Goal: Find specific page/section: Find specific page/section

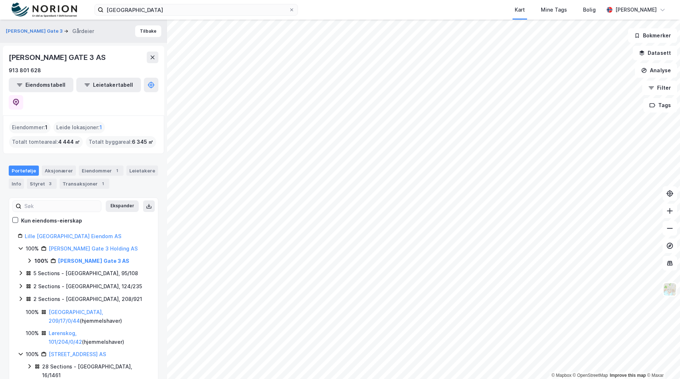
click at [41, 8] on img at bounding box center [44, 10] width 65 height 15
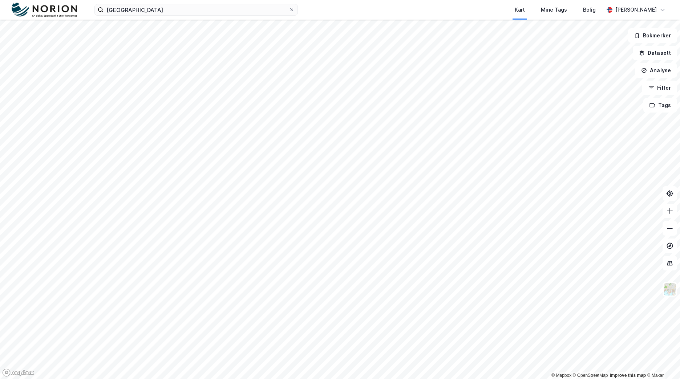
click at [61, 8] on img at bounding box center [44, 10] width 65 height 15
click at [125, 11] on input "[GEOGRAPHIC_DATA]" at bounding box center [196, 9] width 185 height 11
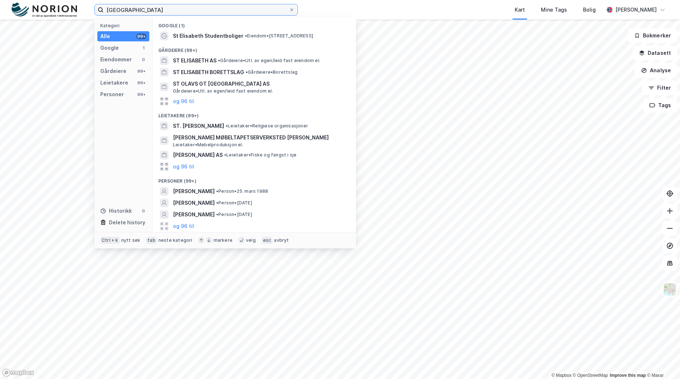
click at [125, 11] on input "[GEOGRAPHIC_DATA]" at bounding box center [196, 9] width 185 height 11
